Goal: Navigation & Orientation: Understand site structure

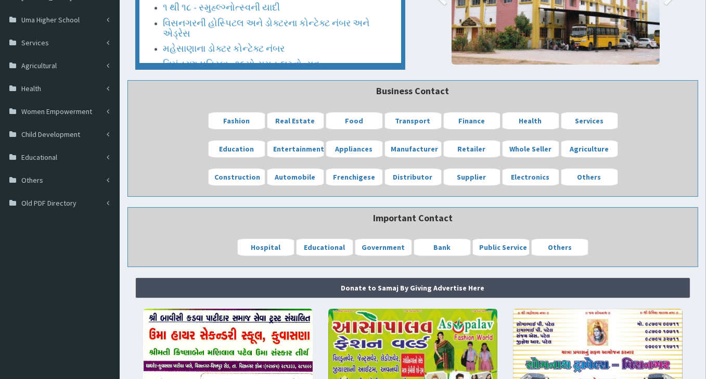
scroll to position [142, 0]
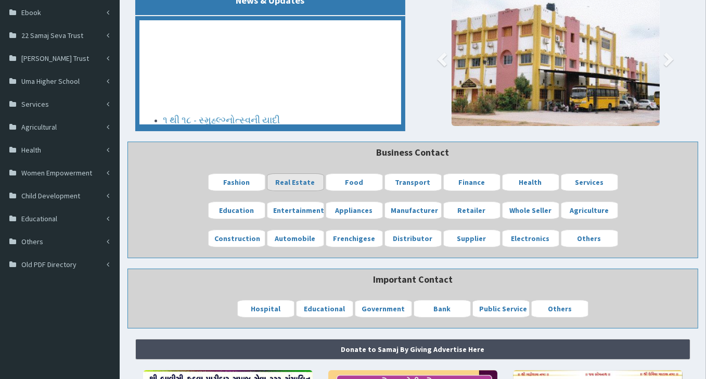
click at [294, 180] on b "Real Estate" at bounding box center [296, 181] width 40 height 9
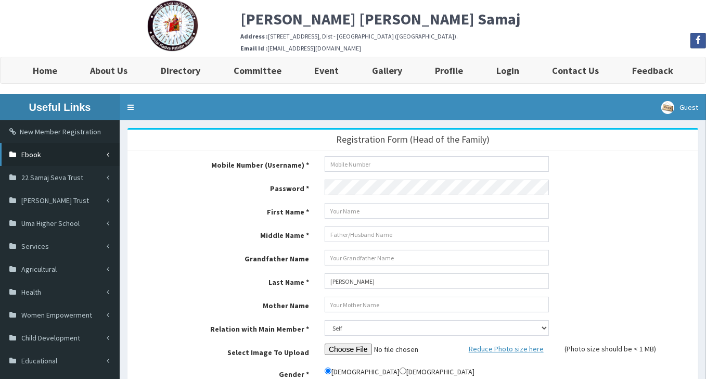
click at [34, 154] on span "Ebook" at bounding box center [31, 154] width 20 height 9
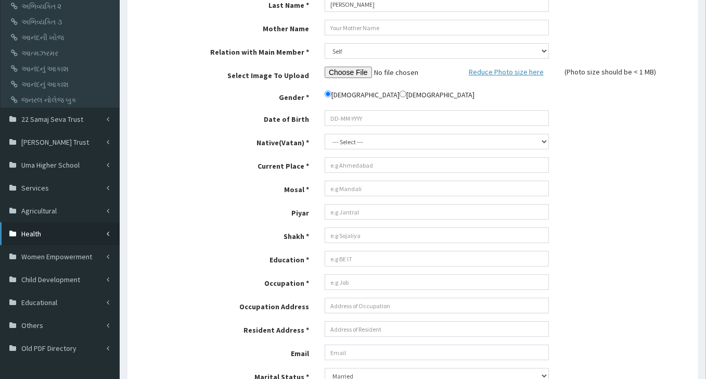
scroll to position [260, 0]
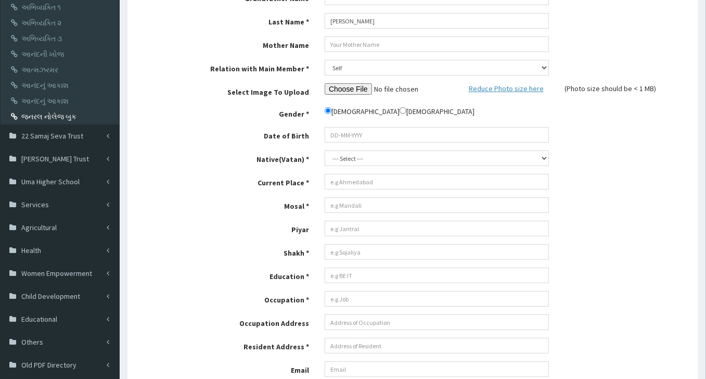
click at [66, 113] on link "જનરલ નોલેજ બુક" at bounding box center [61, 117] width 116 height 16
click at [40, 67] on link "આત્મઝરમર" at bounding box center [61, 70] width 116 height 16
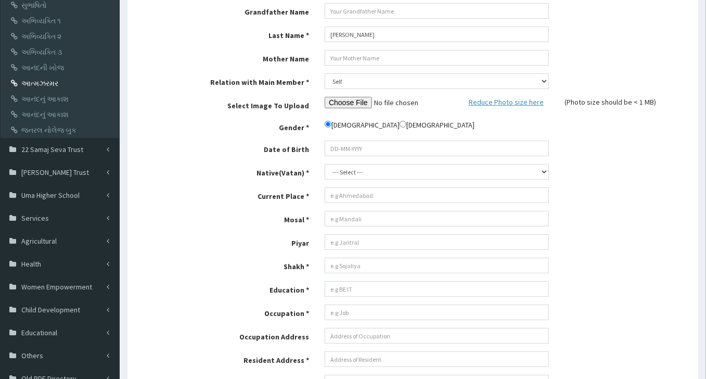
scroll to position [0, 0]
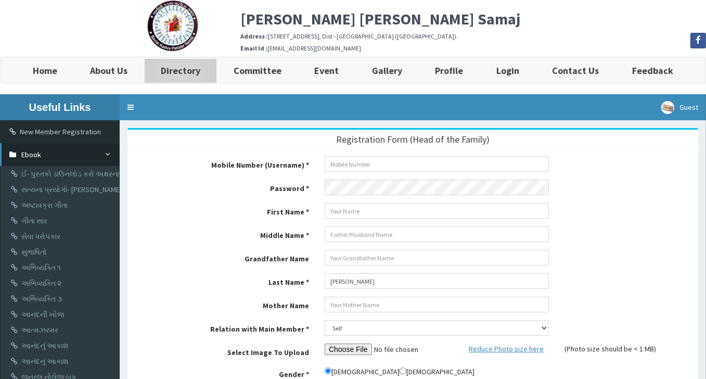
click at [194, 70] on b "Directory" at bounding box center [181, 71] width 40 height 12
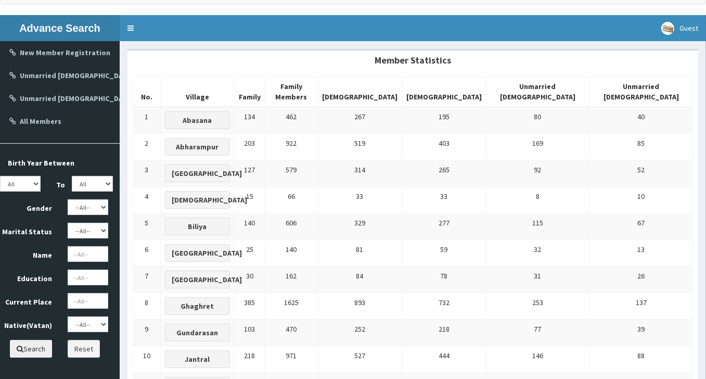
scroll to position [96, 0]
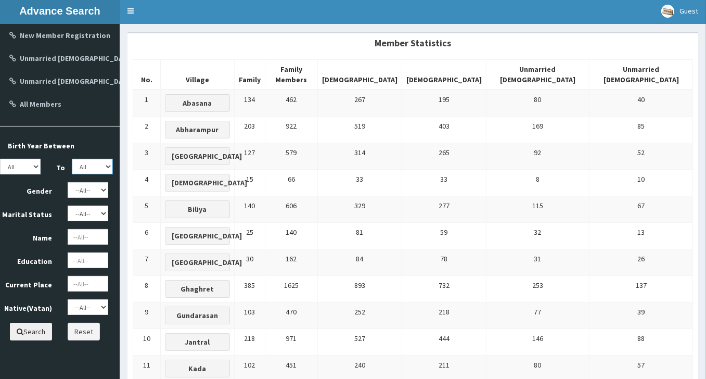
click at [109, 164] on select "All 1950 1951 1952 1953 1954 1955 1956 1957 1958 1959 1960 1961 1962 1963 1964 …" at bounding box center [92, 167] width 41 height 16
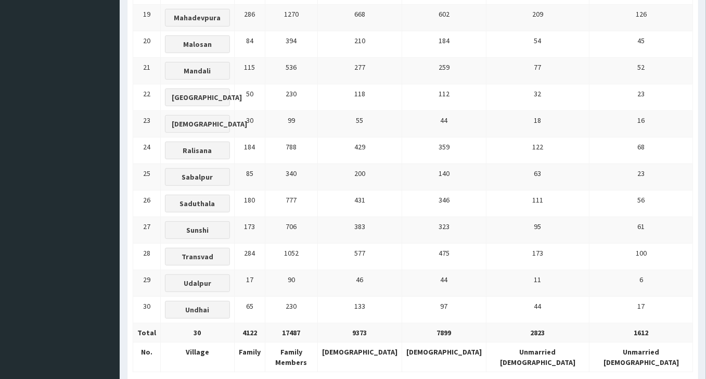
scroll to position [720, 0]
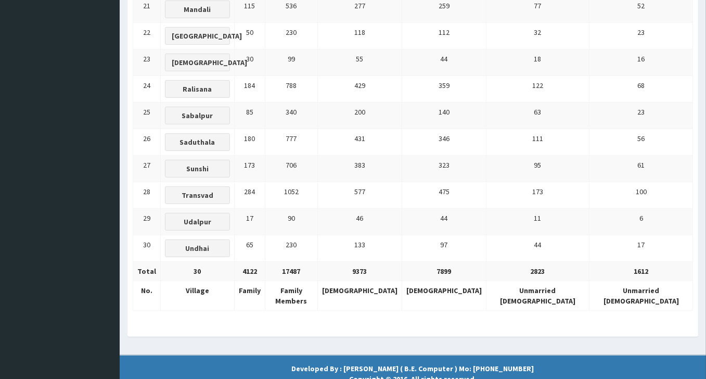
click at [640, 262] on th "1612" at bounding box center [641, 271] width 104 height 19
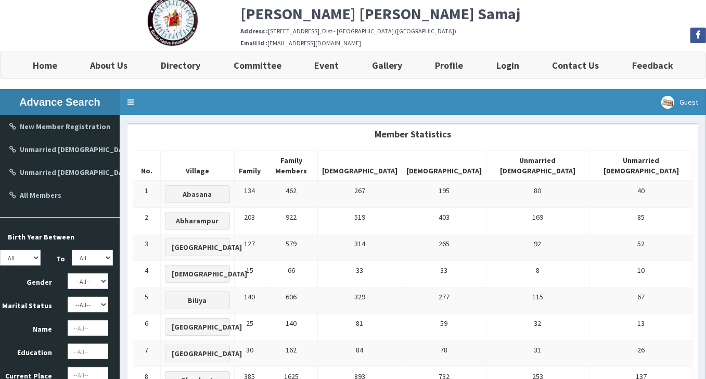
scroll to position [0, 0]
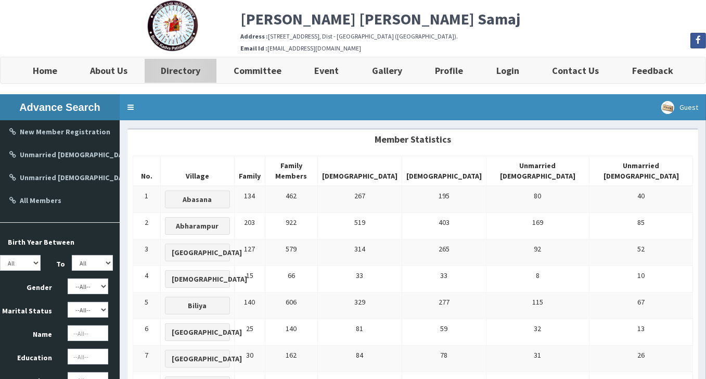
click at [184, 69] on b "Directory" at bounding box center [181, 71] width 40 height 12
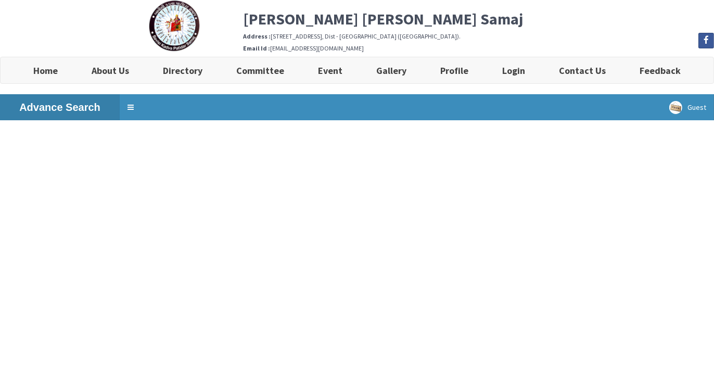
click at [255, 70] on b "Committee" at bounding box center [260, 71] width 48 height 12
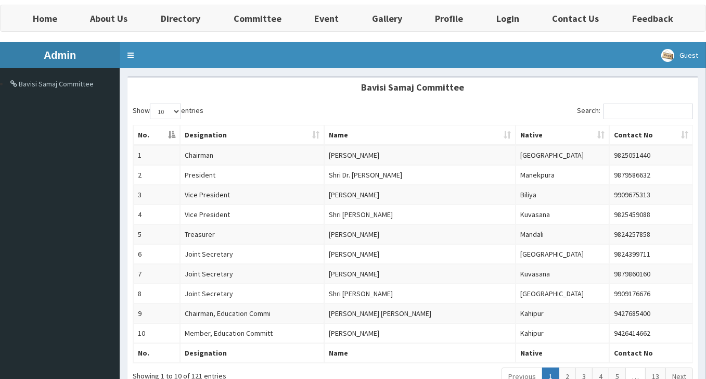
scroll to position [104, 0]
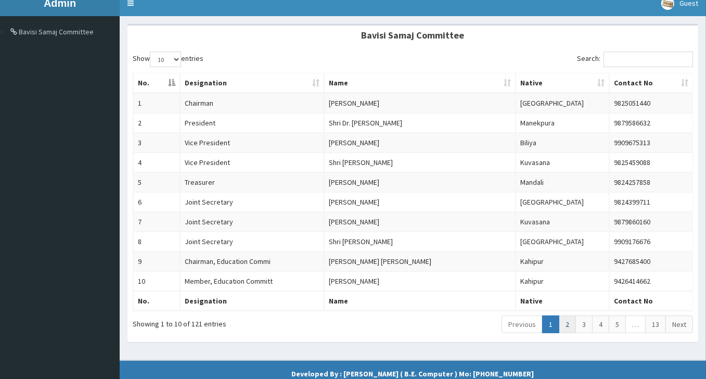
click at [569, 316] on link "2" at bounding box center [567, 324] width 17 height 18
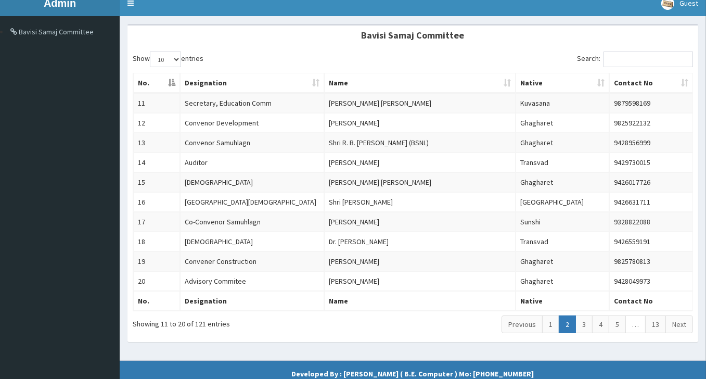
click at [569, 316] on link "2" at bounding box center [567, 324] width 17 height 18
click at [588, 320] on link "3" at bounding box center [583, 324] width 17 height 18
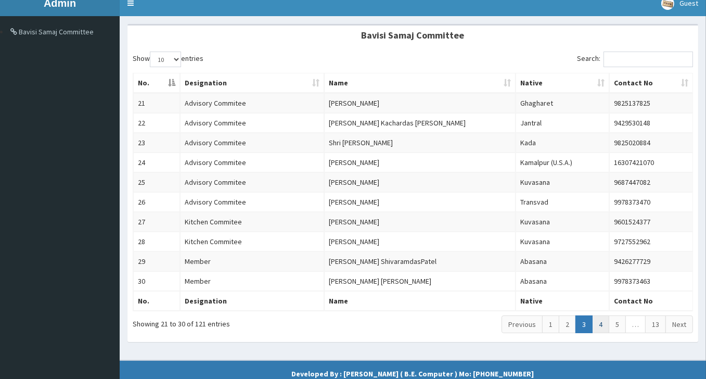
click at [602, 321] on link "4" at bounding box center [600, 324] width 17 height 18
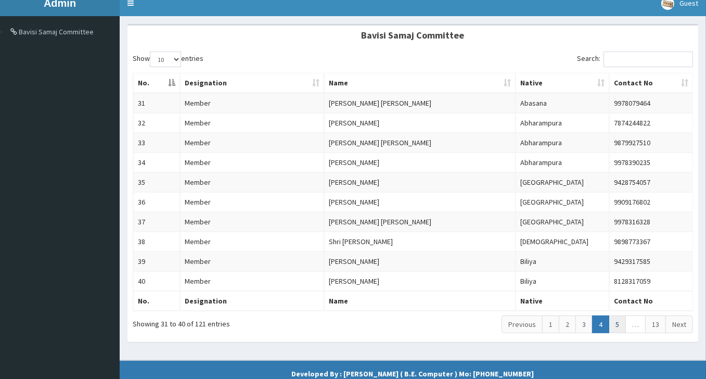
click at [616, 316] on link "5" at bounding box center [617, 324] width 17 height 18
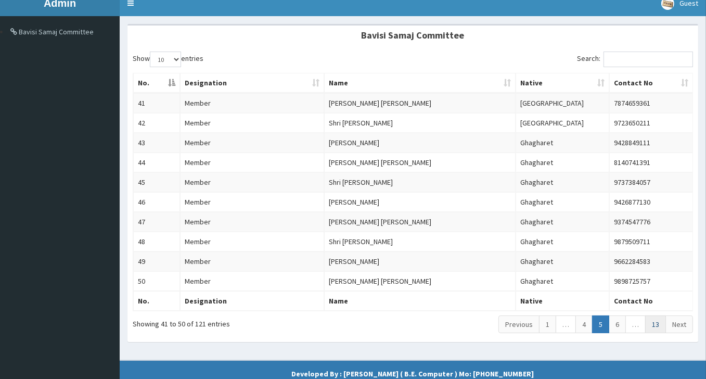
click at [658, 316] on link "13" at bounding box center [655, 324] width 21 height 18
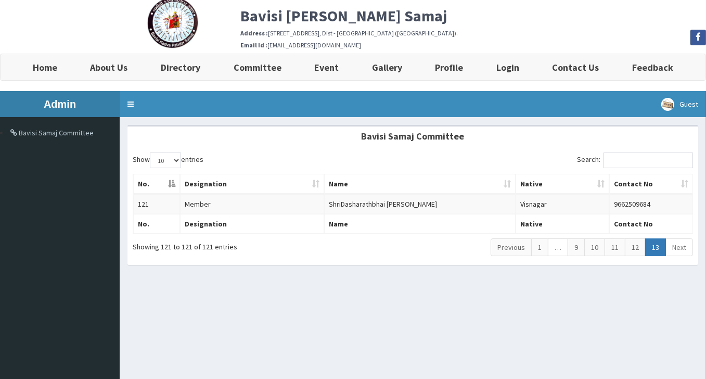
scroll to position [0, 0]
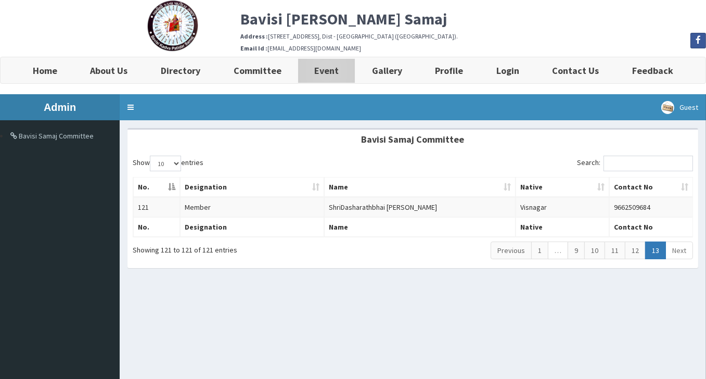
click at [334, 70] on b "Event" at bounding box center [326, 71] width 24 height 12
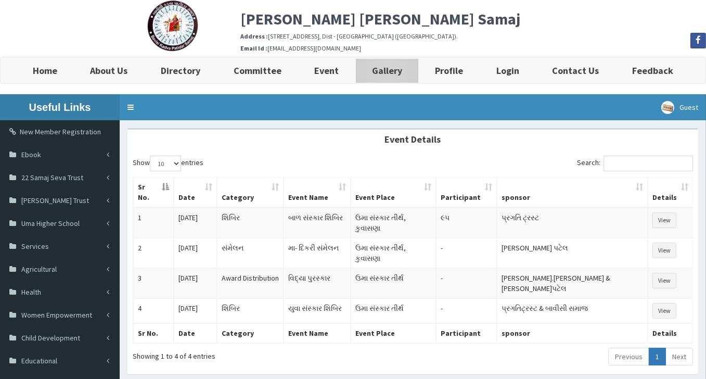
click at [380, 72] on b "Gallery" at bounding box center [387, 71] width 30 height 12
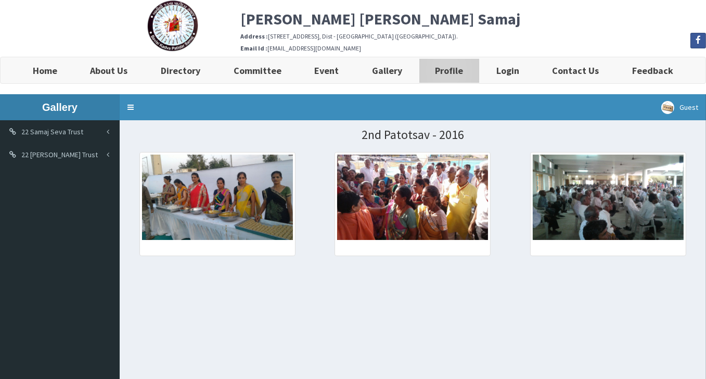
click at [450, 70] on b "Profile" at bounding box center [449, 71] width 28 height 12
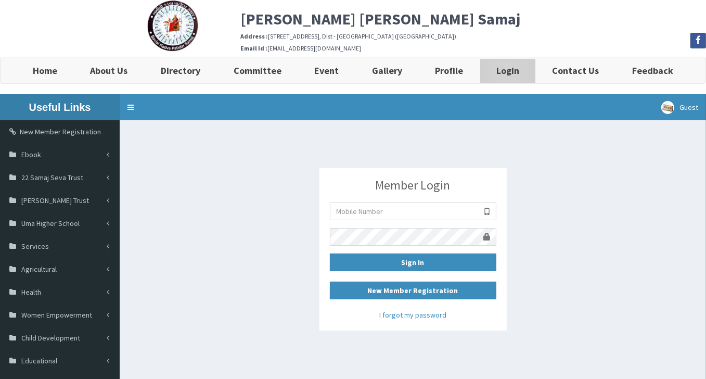
click at [509, 67] on b "Login" at bounding box center [507, 71] width 23 height 12
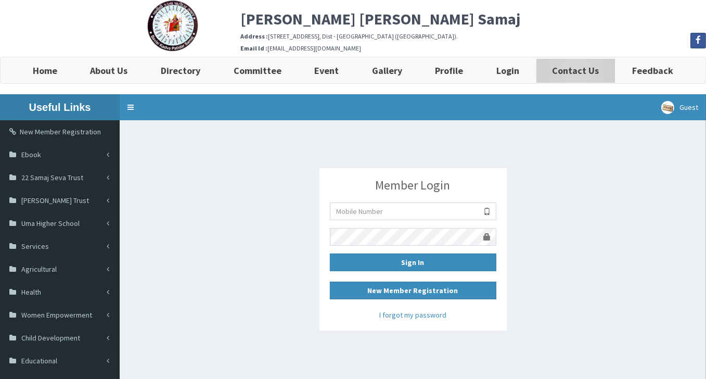
click at [570, 72] on b "Contact Us" at bounding box center [575, 71] width 47 height 12
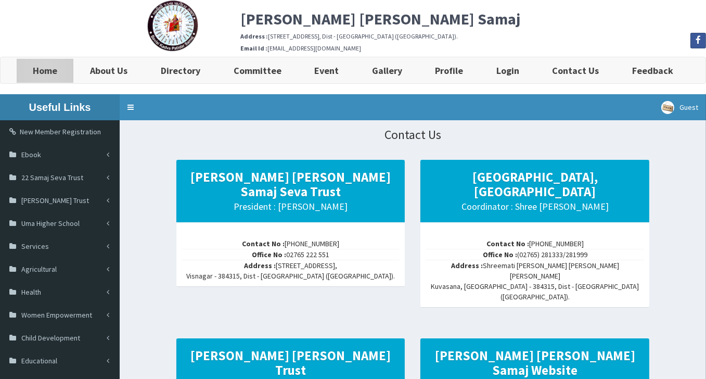
click at [48, 69] on b "Home" at bounding box center [45, 71] width 24 height 12
